Goal: Information Seeking & Learning: Learn about a topic

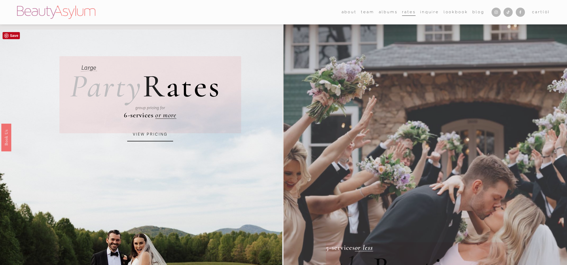
click at [143, 135] on link "VIEW PRICING" at bounding box center [150, 135] width 46 height 14
click at [157, 136] on link "VIEW PRICING" at bounding box center [150, 135] width 46 height 14
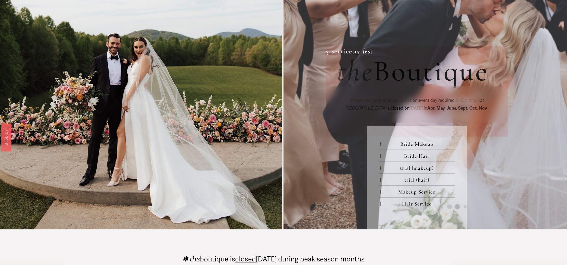
scroll to position [210, 0]
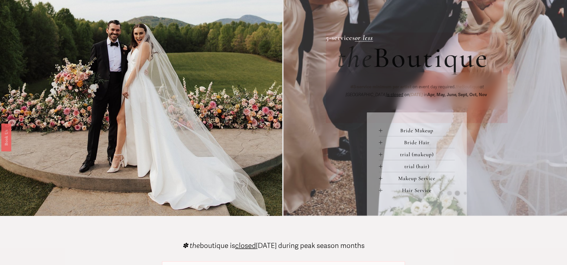
click at [380, 181] on button "Makeup Service" at bounding box center [417, 178] width 76 height 12
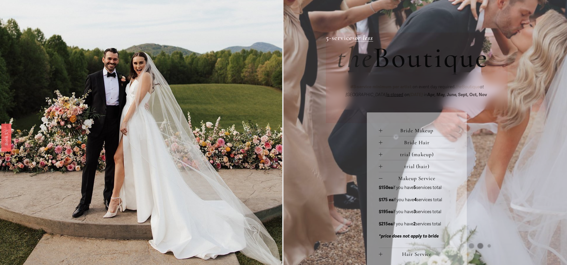
click at [379, 178] on div at bounding box center [381, 179] width 4 height 4
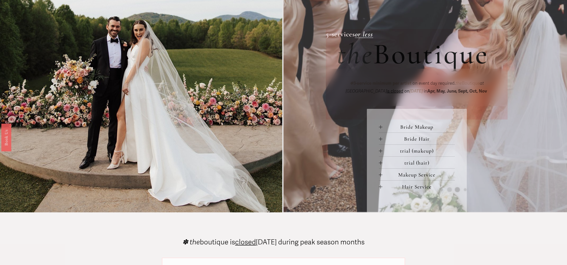
scroll to position [217, 0]
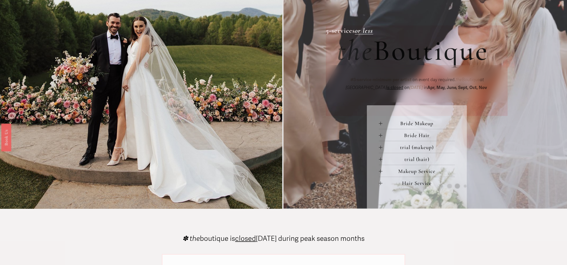
click at [381, 125] on div at bounding box center [381, 124] width 4 height 4
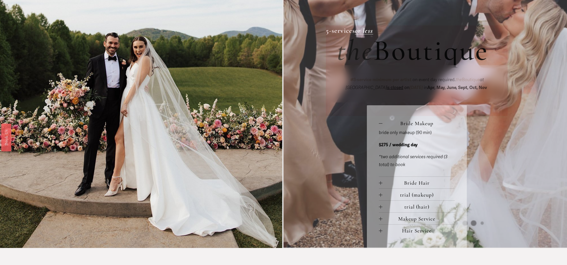
click at [380, 124] on div at bounding box center [381, 124] width 4 height 4
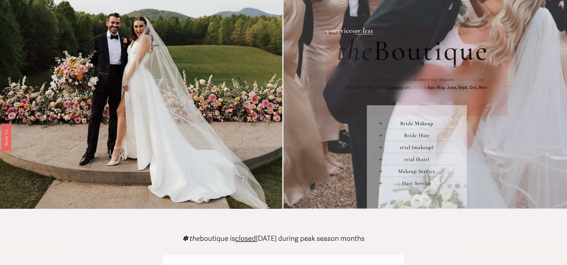
click at [381, 136] on div at bounding box center [381, 136] width 4 height 4
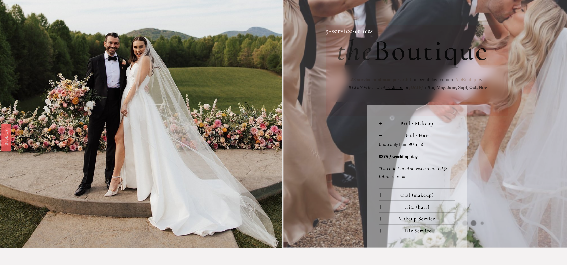
click at [381, 136] on div at bounding box center [381, 136] width 4 height 4
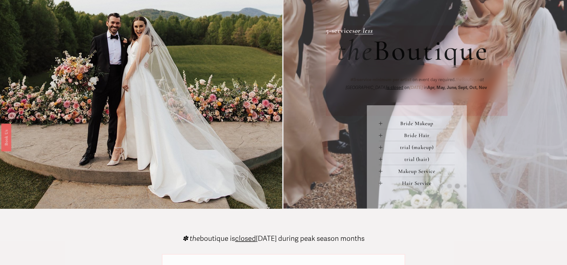
click at [380, 149] on div at bounding box center [381, 148] width 4 height 4
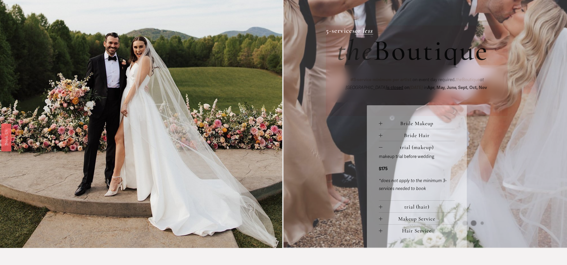
click at [380, 149] on div at bounding box center [381, 148] width 4 height 4
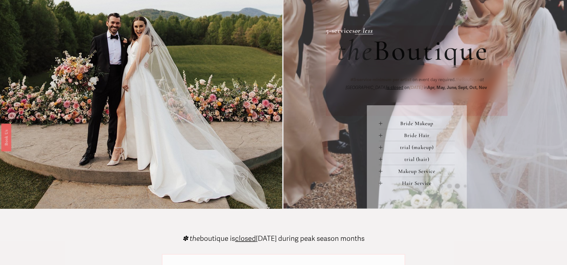
click at [381, 173] on div at bounding box center [381, 172] width 4 height 4
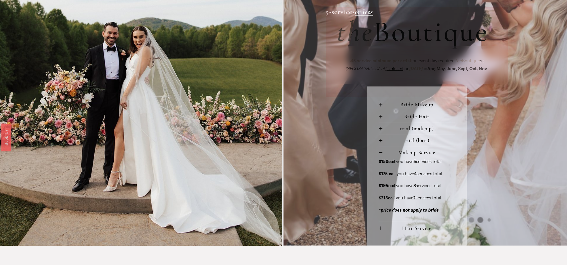
scroll to position [238, 0]
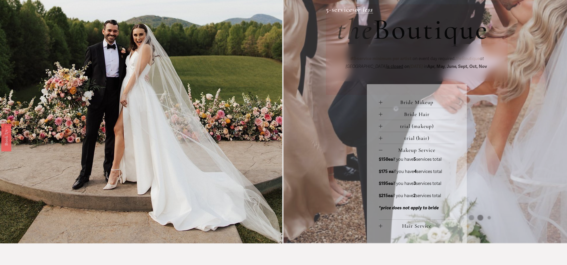
click at [379, 150] on div at bounding box center [381, 151] width 4 height 4
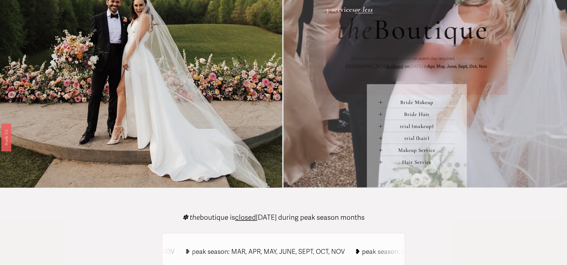
click at [379, 150] on div at bounding box center [381, 151] width 4 height 4
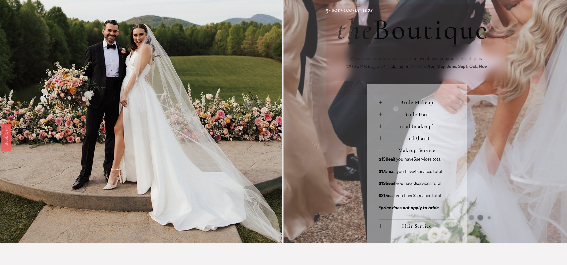
click at [379, 150] on div at bounding box center [381, 151] width 4 height 4
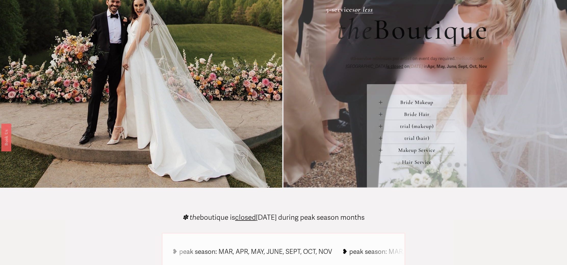
click at [379, 150] on div at bounding box center [381, 151] width 4 height 4
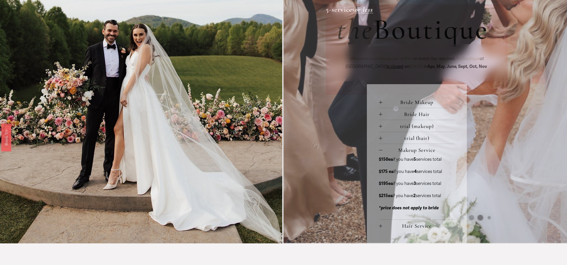
click at [380, 152] on div at bounding box center [381, 151] width 4 height 4
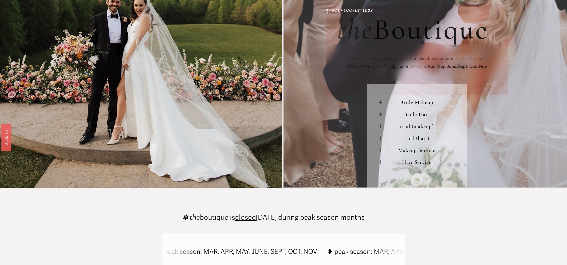
click at [381, 163] on div at bounding box center [381, 162] width 4 height 0
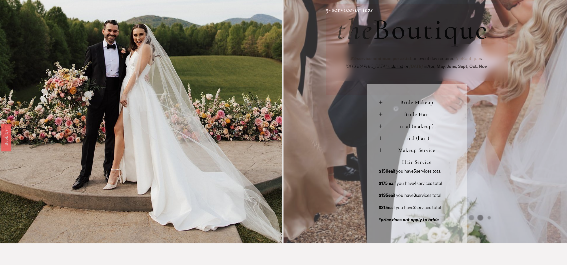
click at [381, 162] on div at bounding box center [381, 163] width 4 height 4
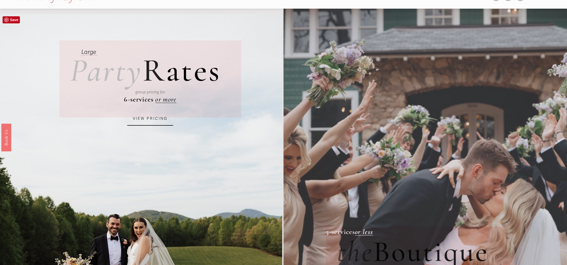
scroll to position [0, 0]
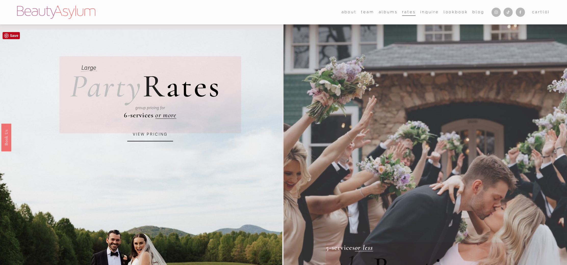
click at [147, 133] on link "VIEW PRICING" at bounding box center [150, 135] width 46 height 14
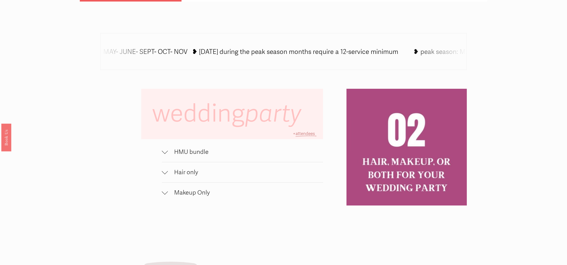
scroll to position [357, 0]
click at [166, 152] on div at bounding box center [165, 152] width 6 height 6
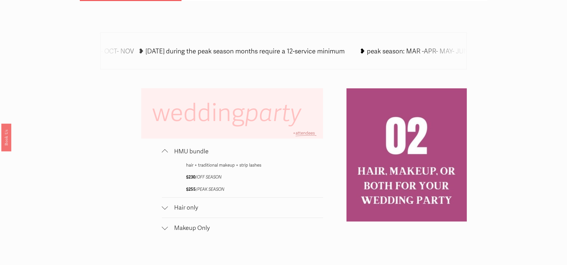
click at [166, 152] on div at bounding box center [165, 153] width 6 height 6
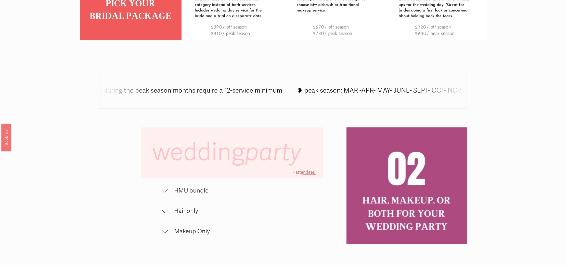
scroll to position [332, 0]
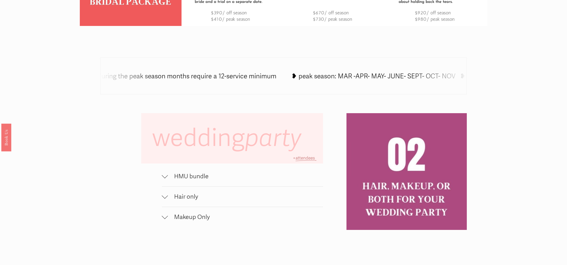
click at [167, 177] on div at bounding box center [165, 176] width 6 height 6
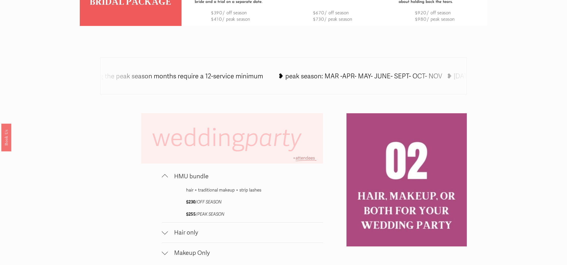
click at [167, 177] on div at bounding box center [165, 178] width 6 height 6
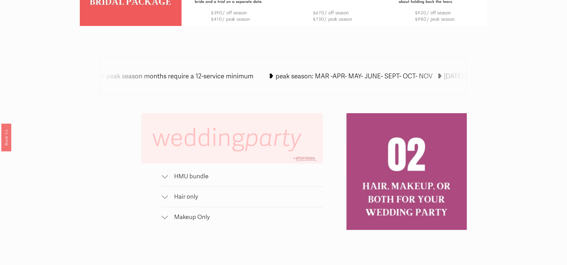
click at [167, 177] on div at bounding box center [165, 176] width 6 height 6
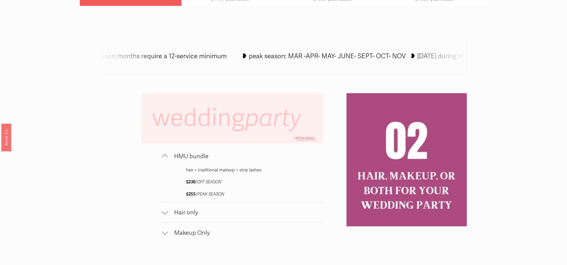
scroll to position [362, 0]
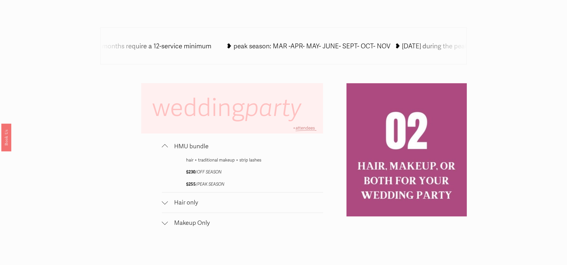
click at [166, 147] on div at bounding box center [165, 148] width 6 height 6
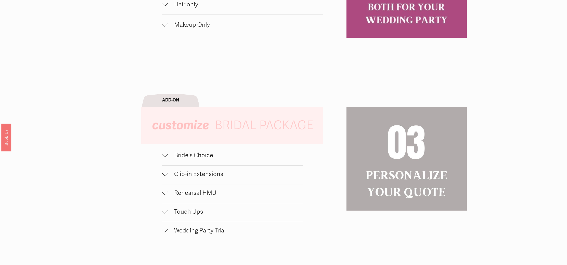
scroll to position [524, 0]
click at [166, 156] on div at bounding box center [165, 154] width 6 height 6
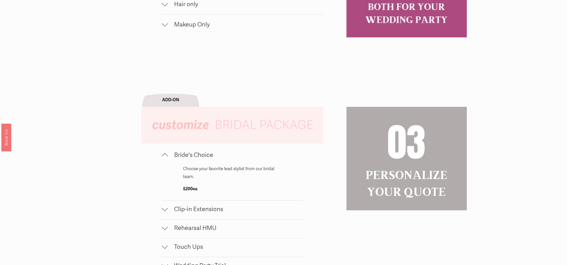
click at [166, 156] on div at bounding box center [165, 156] width 6 height 6
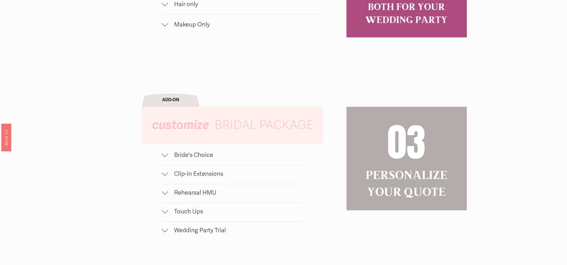
click at [165, 193] on div at bounding box center [165, 192] width 6 height 6
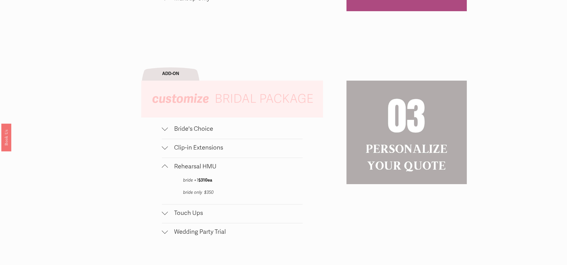
scroll to position [564, 0]
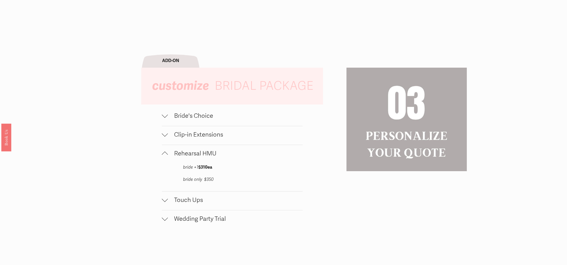
click at [165, 197] on div at bounding box center [165, 199] width 6 height 6
click at [165, 197] on div at bounding box center [165, 200] width 6 height 6
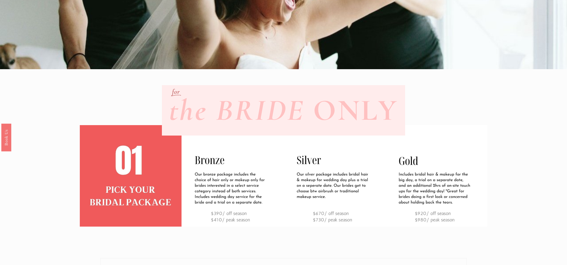
scroll to position [0, 0]
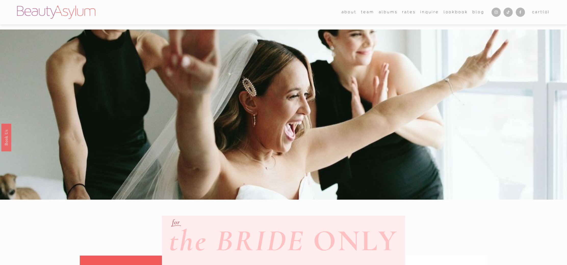
drag, startPoint x: 409, startPoint y: 14, endPoint x: 406, endPoint y: 13, distance: 3.3
click at [406, 13] on div "about Career Meet Jessica Press team Atlanta" at bounding box center [250, 12] width 467 height 13
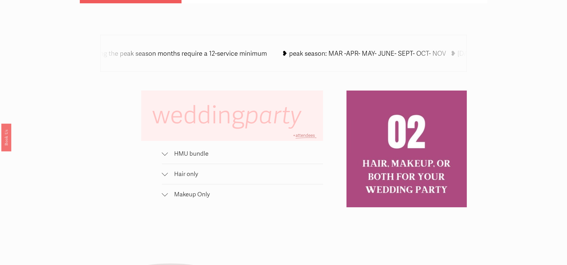
scroll to position [355, 0]
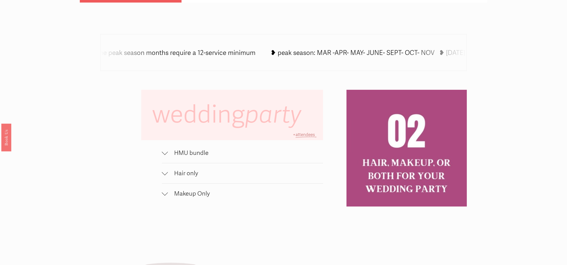
click at [166, 153] on div at bounding box center [165, 152] width 6 height 6
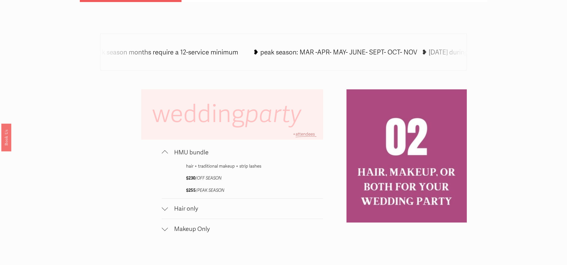
click at [166, 153] on div at bounding box center [165, 154] width 6 height 6
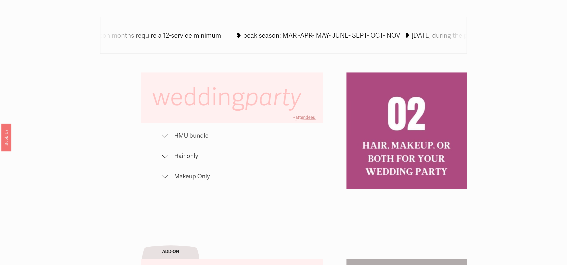
click at [167, 158] on div at bounding box center [165, 156] width 6 height 6
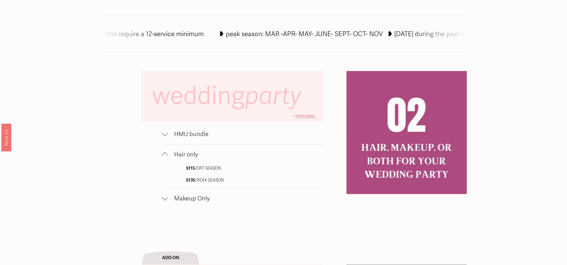
scroll to position [375, 0]
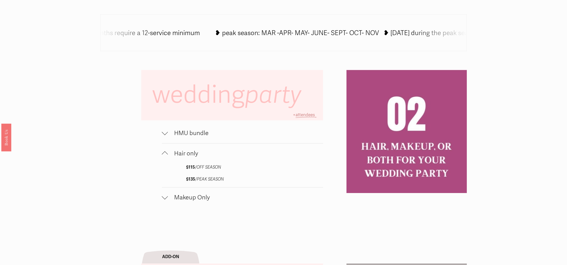
click at [167, 158] on button "Hair only" at bounding box center [242, 154] width 161 height 20
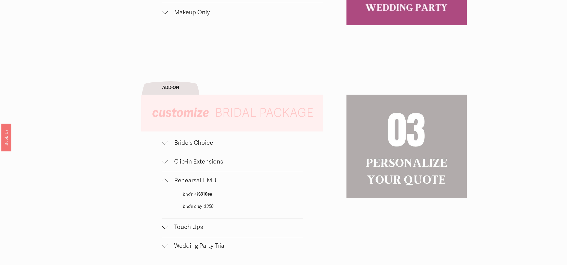
scroll to position [540, 0]
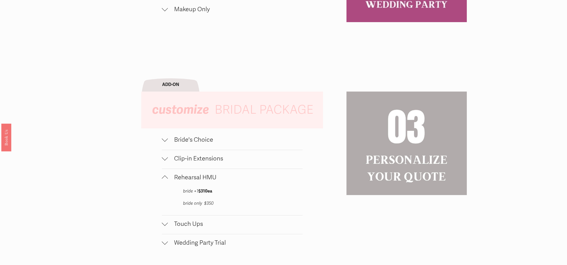
click at [163, 225] on div at bounding box center [165, 223] width 6 height 6
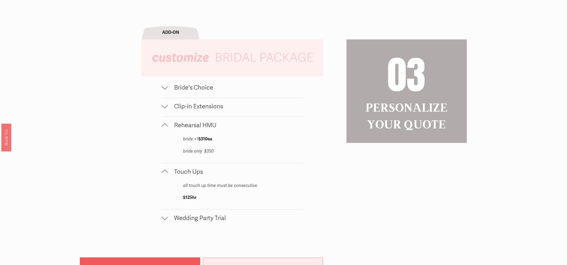
scroll to position [592, 0]
click at [165, 89] on div at bounding box center [165, 87] width 6 height 6
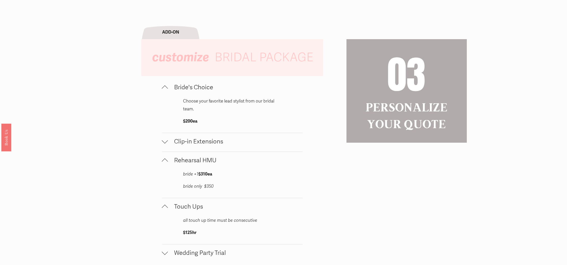
click at [165, 89] on div at bounding box center [165, 89] width 6 height 6
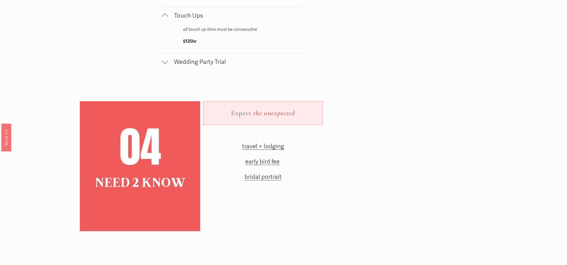
scroll to position [749, 0]
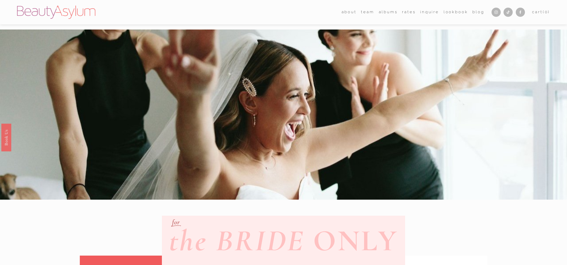
click at [408, 14] on link "Rates" at bounding box center [409, 12] width 14 height 8
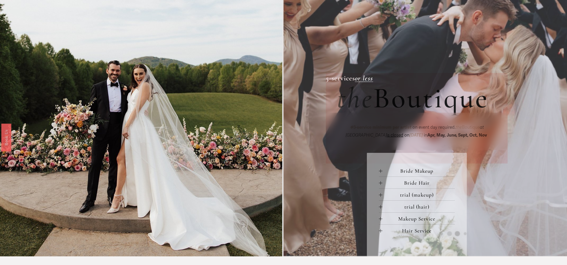
scroll to position [171, 0]
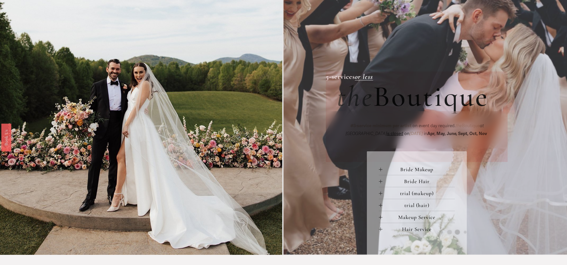
click at [380, 171] on div at bounding box center [381, 170] width 4 height 4
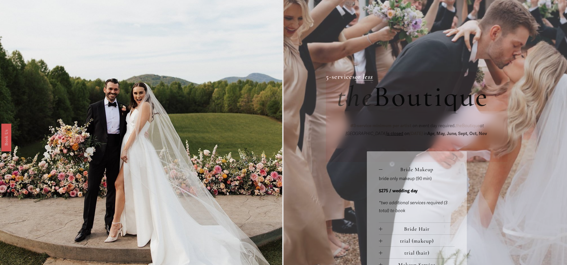
click at [380, 171] on div at bounding box center [381, 170] width 4 height 4
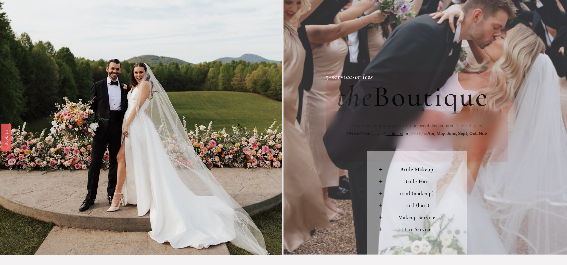
click at [381, 183] on div at bounding box center [381, 182] width 4 height 4
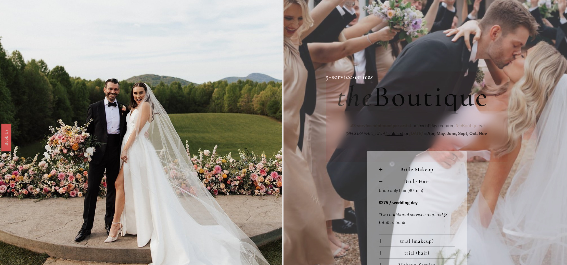
click at [382, 182] on div at bounding box center [381, 182] width 4 height 4
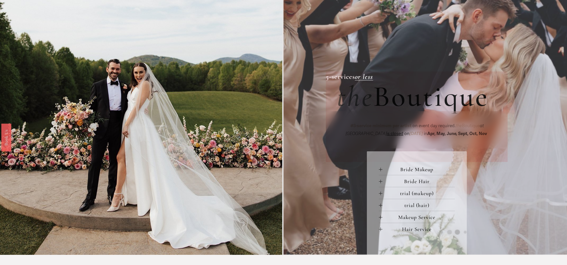
click at [382, 172] on button "Bride Makeup" at bounding box center [417, 170] width 76 height 12
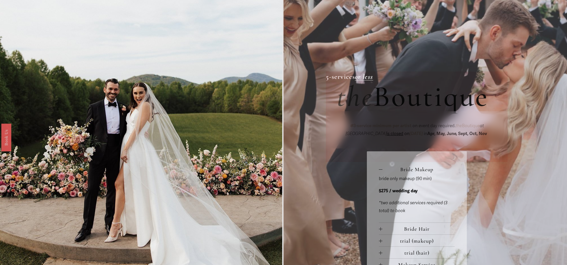
click at [382, 172] on button "Bride Makeup" at bounding box center [417, 170] width 76 height 12
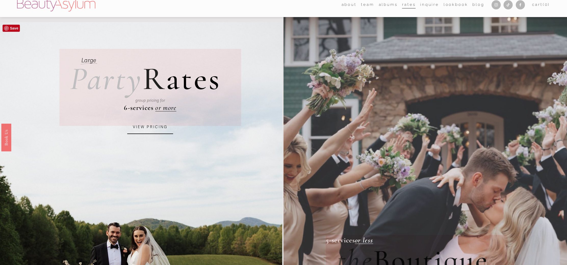
scroll to position [9, 0]
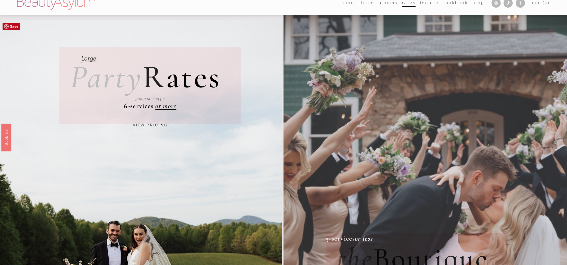
click at [166, 106] on div "group pricing for" at bounding box center [150, 99] width 141 height 24
click at [150, 124] on link "VIEW PRICING" at bounding box center [150, 126] width 46 height 14
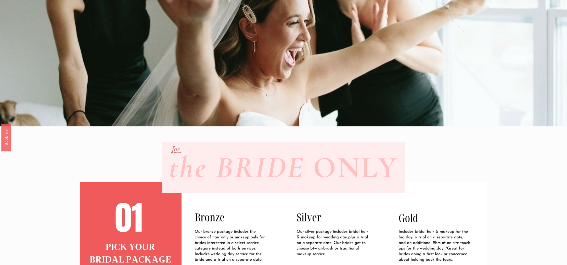
scroll to position [64, 0]
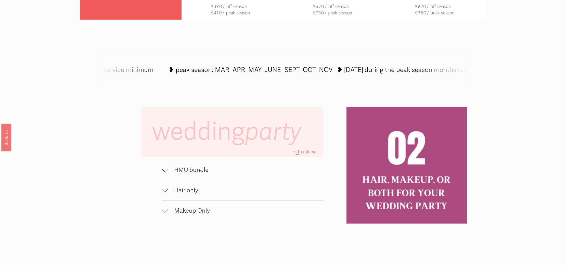
scroll to position [343, 0]
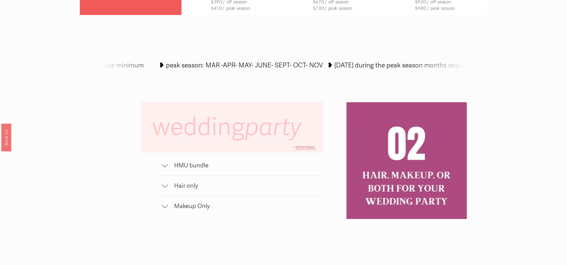
click at [165, 166] on div at bounding box center [165, 164] width 6 height 6
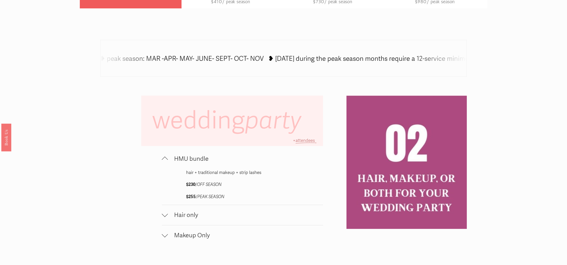
scroll to position [356, 0]
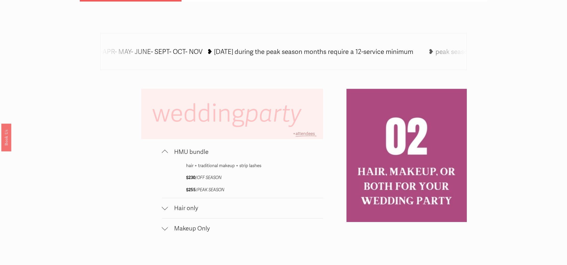
click at [165, 209] on div at bounding box center [165, 207] width 6 height 6
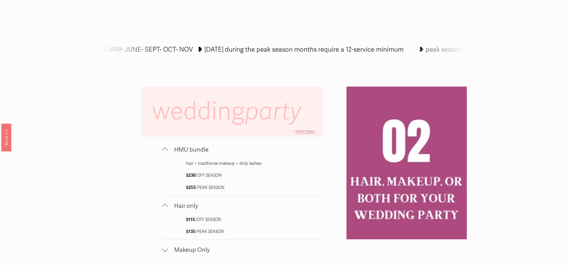
click at [165, 209] on div at bounding box center [165, 207] width 6 height 6
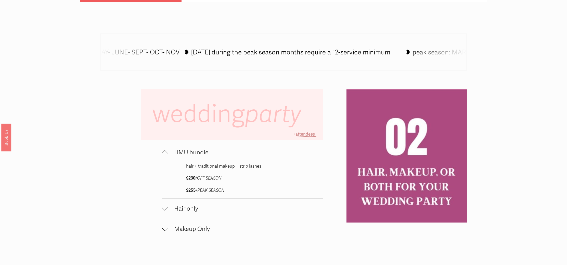
scroll to position [355, 0]
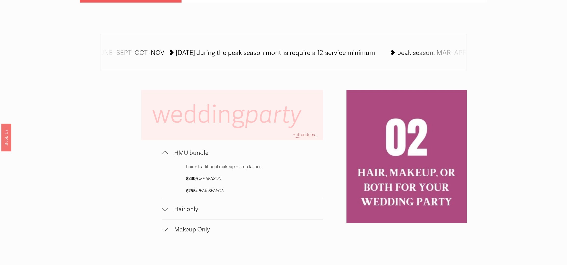
click at [166, 152] on div at bounding box center [165, 153] width 6 height 6
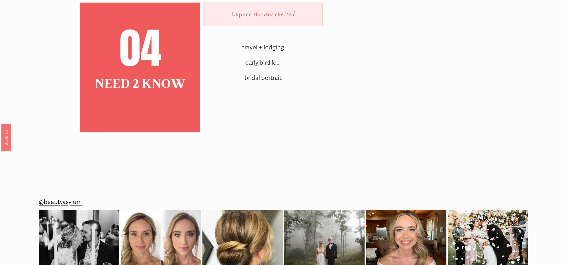
scroll to position [817, 0]
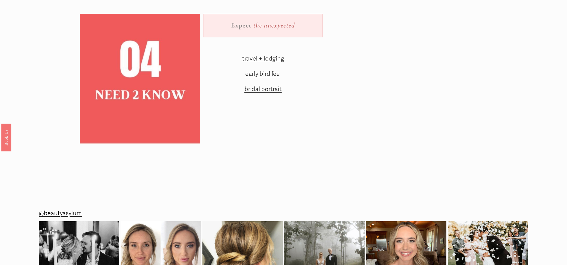
click at [273, 74] on span "early bird fee" at bounding box center [262, 73] width 34 height 7
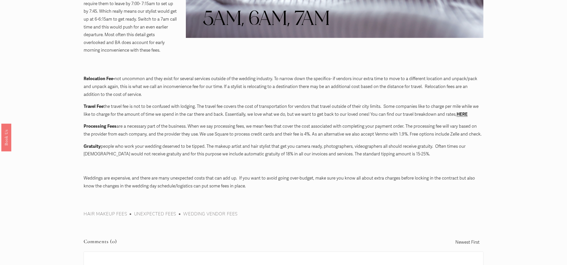
scroll to position [491, 0]
click at [461, 111] on strong "HERE" at bounding box center [461, 113] width 11 height 5
